Goal: Information Seeking & Learning: Learn about a topic

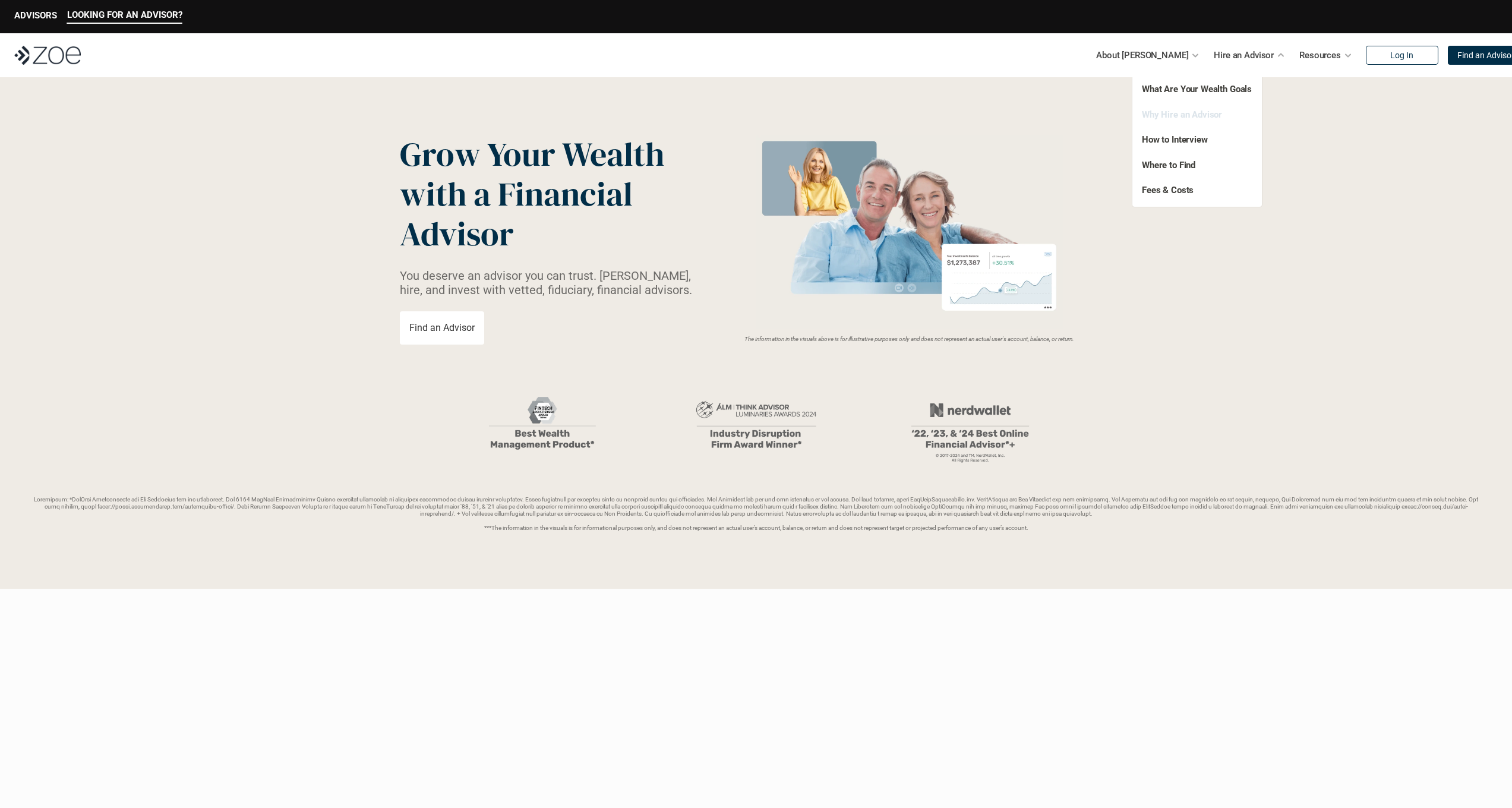
click at [1194, 119] on link "Why Hire an Advisor" at bounding box center [1182, 114] width 80 height 11
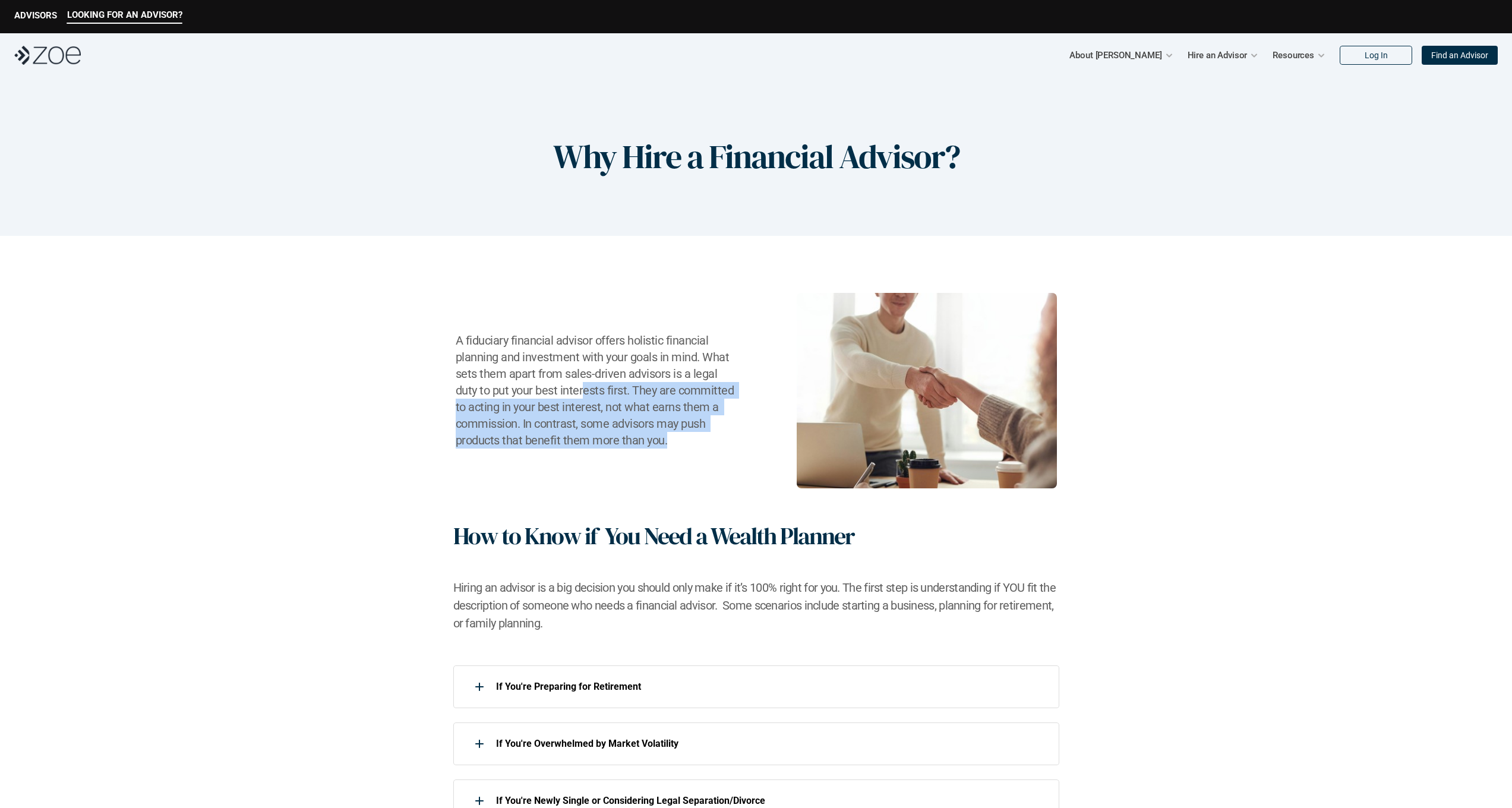
drag, startPoint x: 582, startPoint y: 384, endPoint x: 608, endPoint y: 462, distance: 82.2
click at [607, 460] on div "A fiduciary financial advisor offers holistic financial planning and investment…" at bounding box center [756, 390] width 1464 height 195
click at [608, 462] on div "A fiduciary financial advisor offers holistic financial planning and investment…" at bounding box center [756, 390] width 1464 height 195
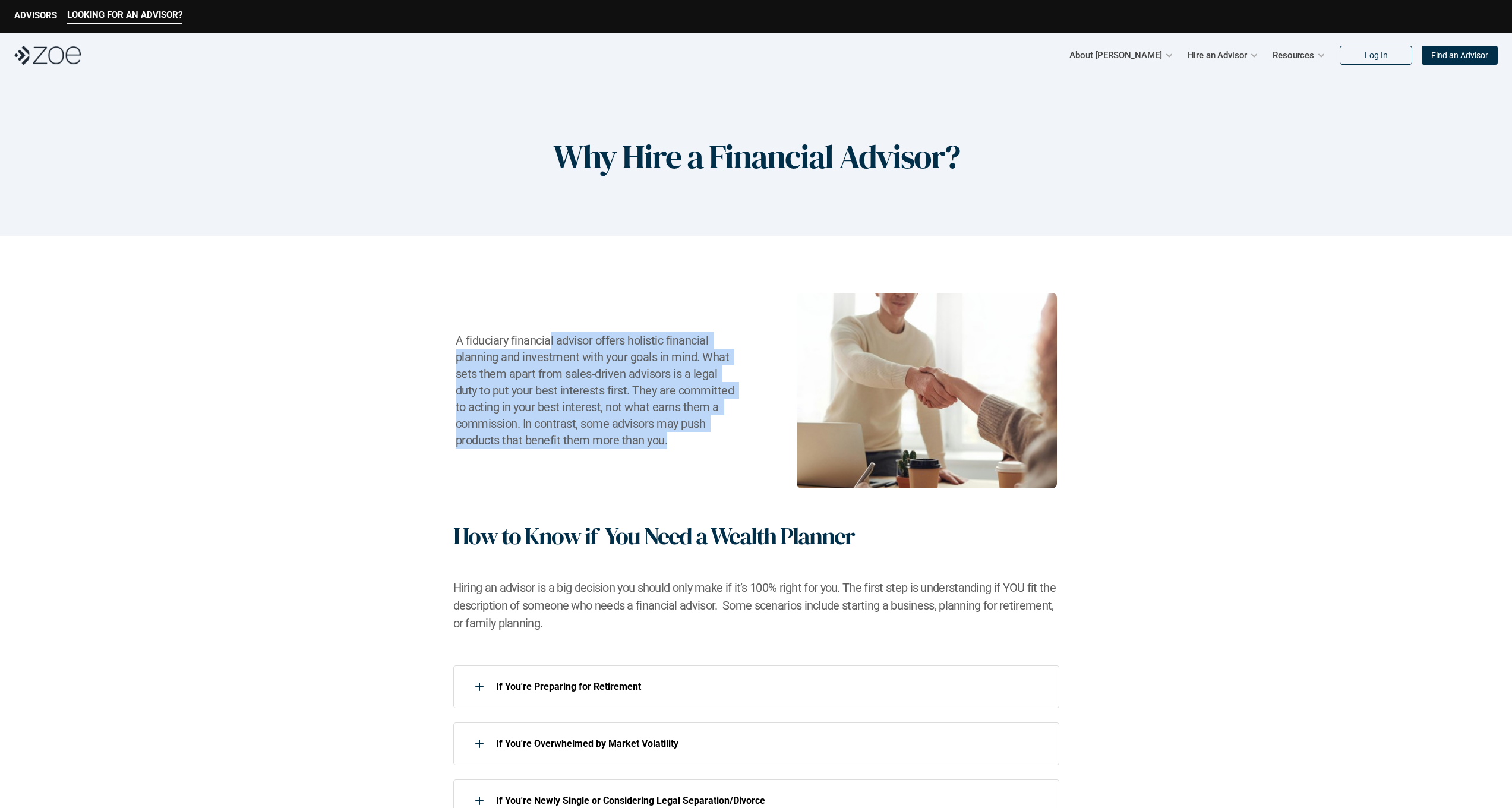
drag, startPoint x: 680, startPoint y: 436, endPoint x: 548, endPoint y: 333, distance: 167.4
click at [548, 333] on h3 "A fiduciary financial advisor offers holistic financial planning and investment…" at bounding box center [596, 390] width 281 height 116
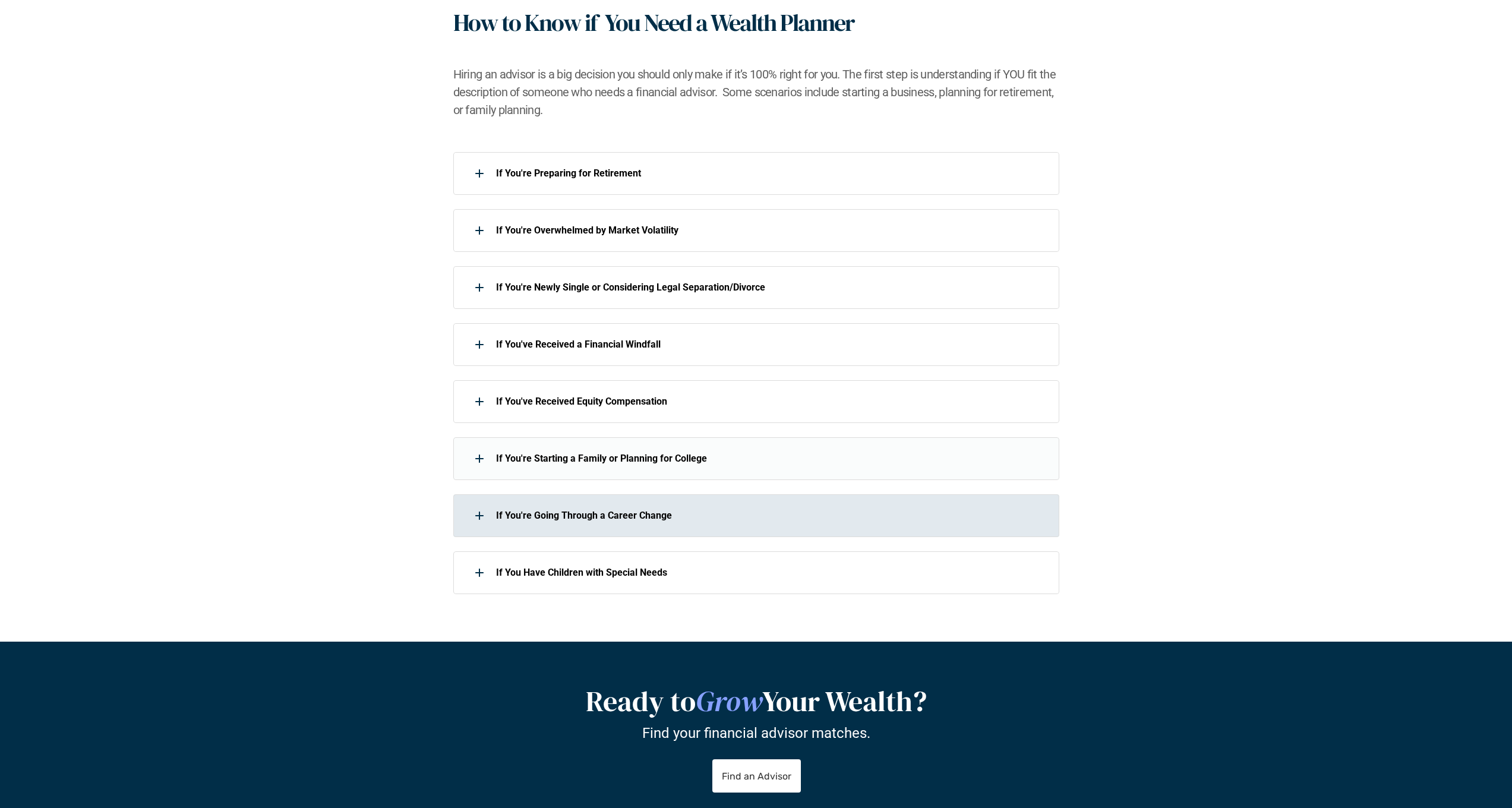
scroll to position [352, 0]
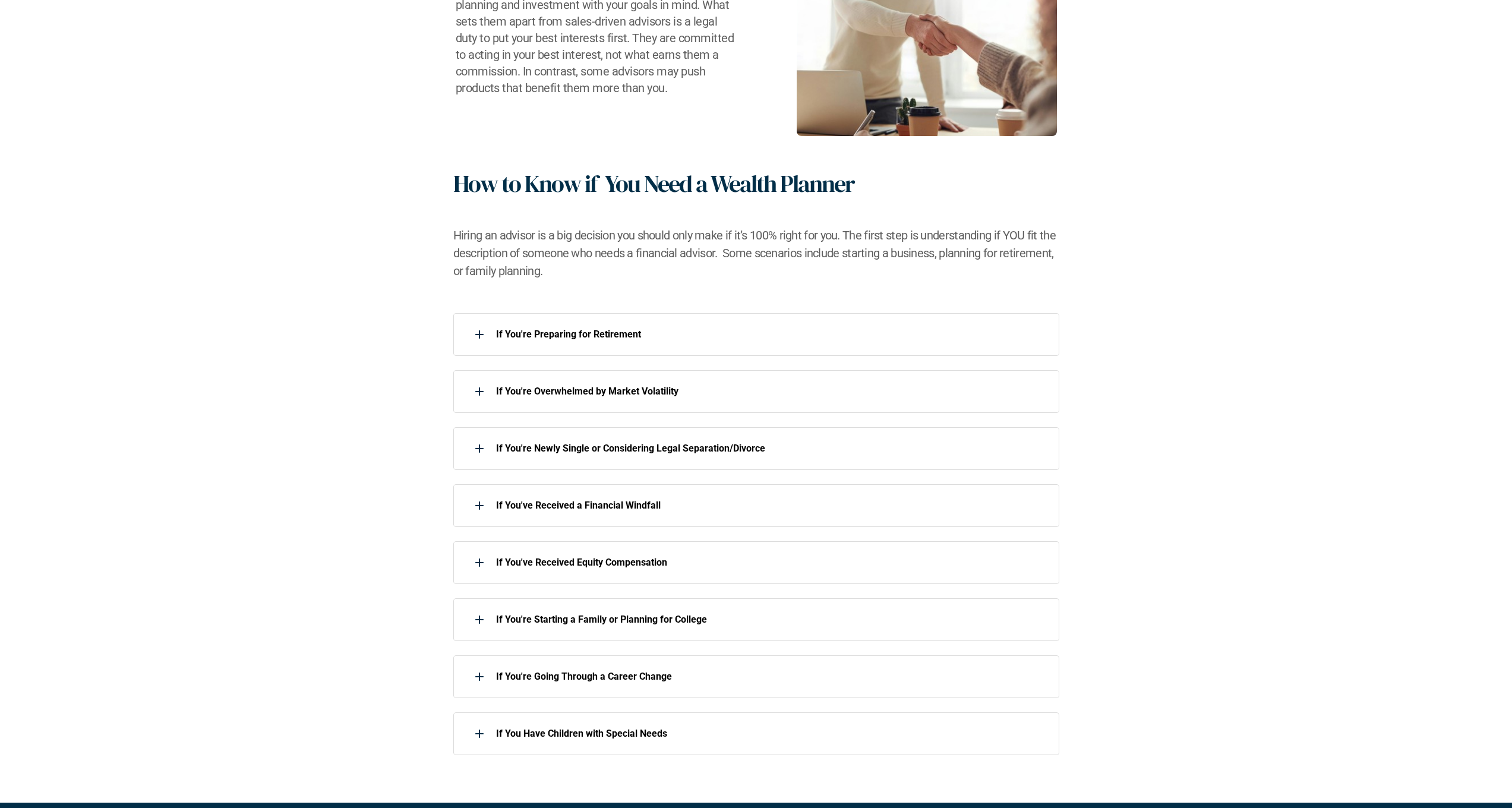
click at [573, 312] on div "A fiduciary financial advisor offers holistic financial planning and investment…" at bounding box center [756, 343] width 1512 height 919
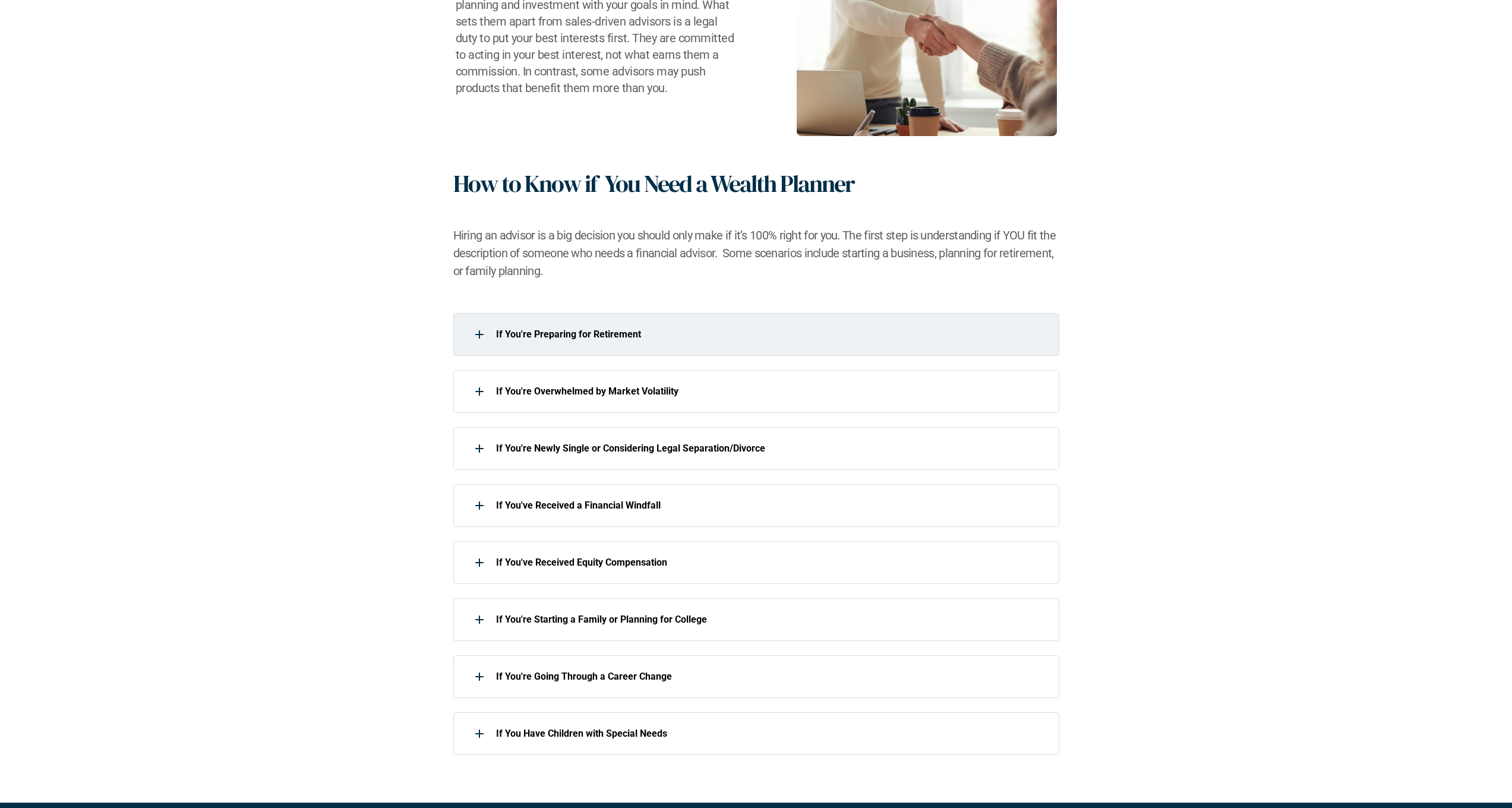
click at [575, 332] on p "If You're Preparing for Retirement" at bounding box center [770, 334] width 548 height 11
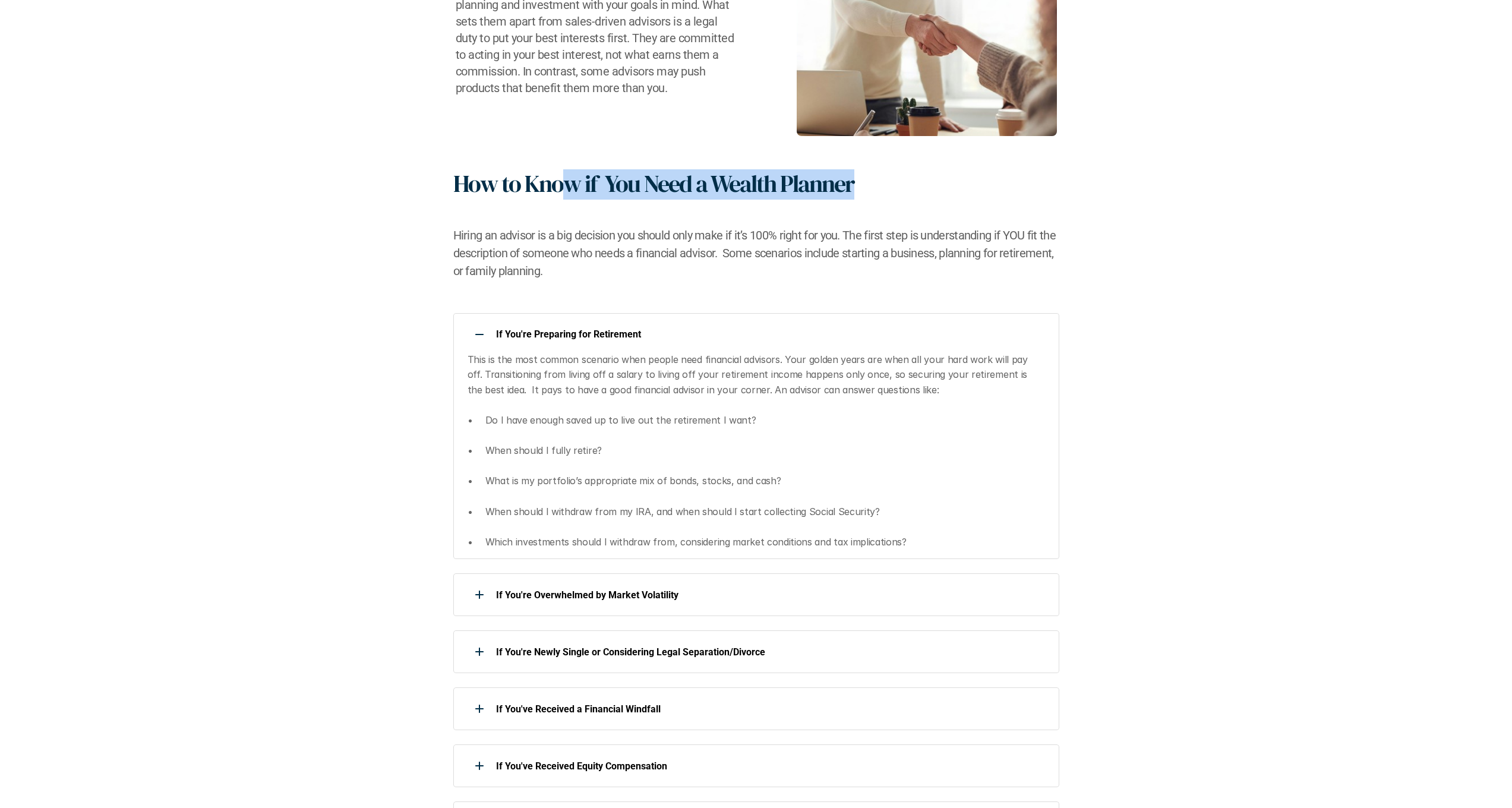
drag, startPoint x: 570, startPoint y: 183, endPoint x: 893, endPoint y: 186, distance: 323.0
click at [893, 186] on div "How to Know if You Need a Wealth Planner Hiring an advisor is a big decision yo…" at bounding box center [756, 224] width 606 height 110
click at [927, 178] on div "How to Know if You Need a Wealth Planner Hiring an advisor is a big decision yo…" at bounding box center [756, 224] width 606 height 110
